Goal: Navigation & Orientation: Find specific page/section

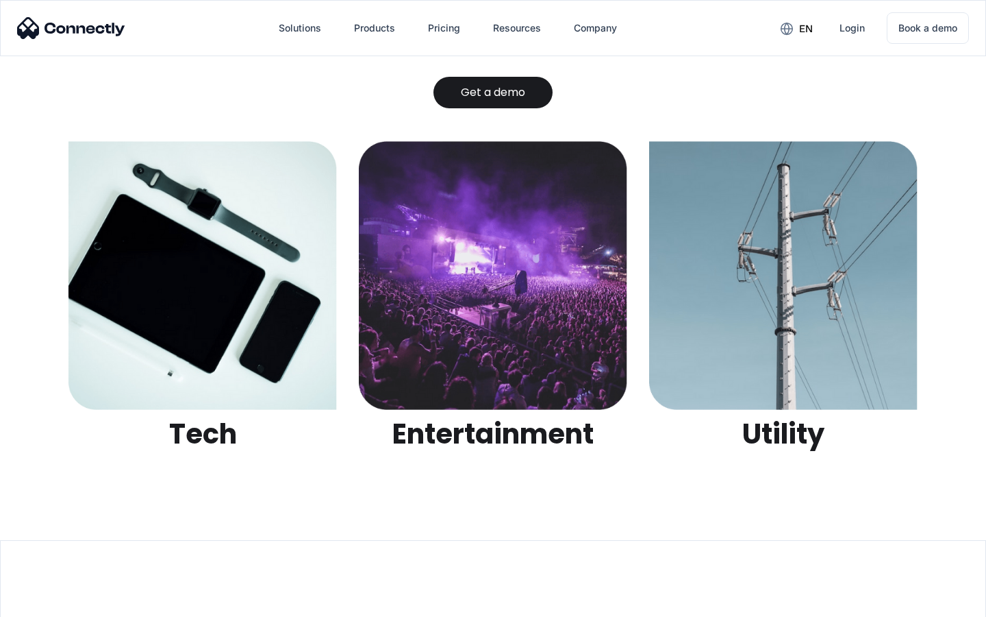
scroll to position [4322, 0]
